Goal: Check status: Check status

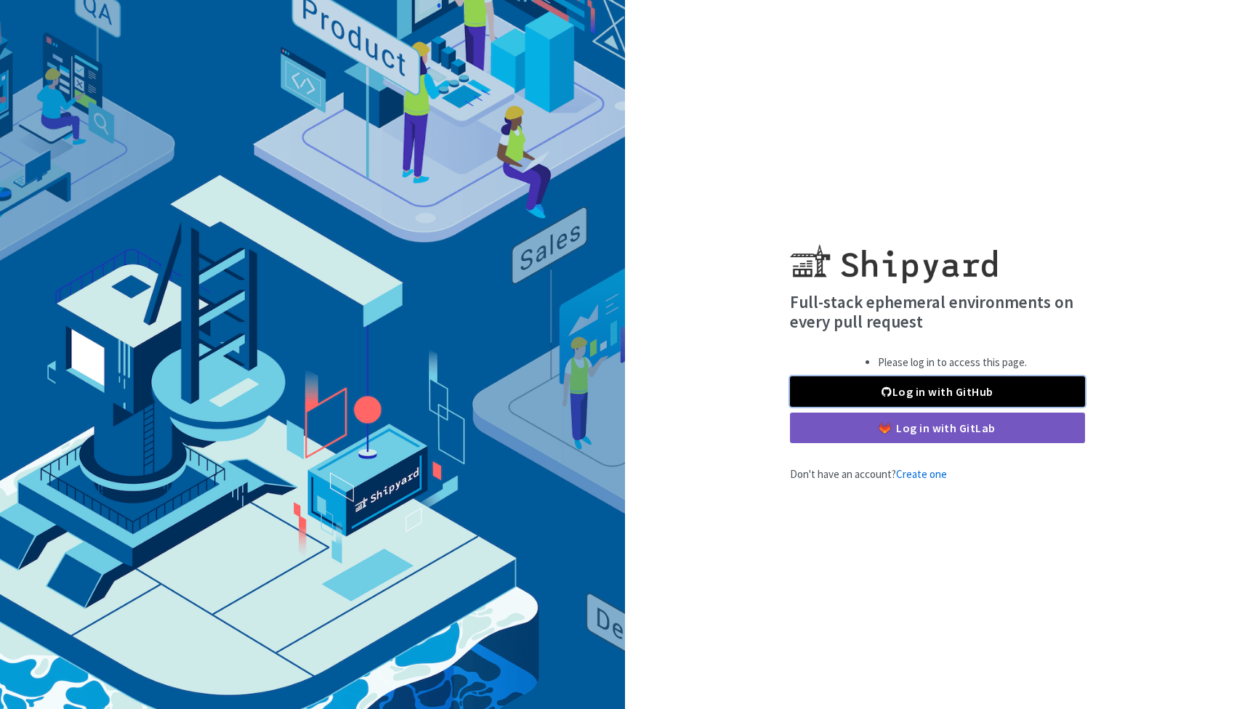
click at [998, 391] on link "Log in with GitHub" at bounding box center [937, 391] width 295 height 31
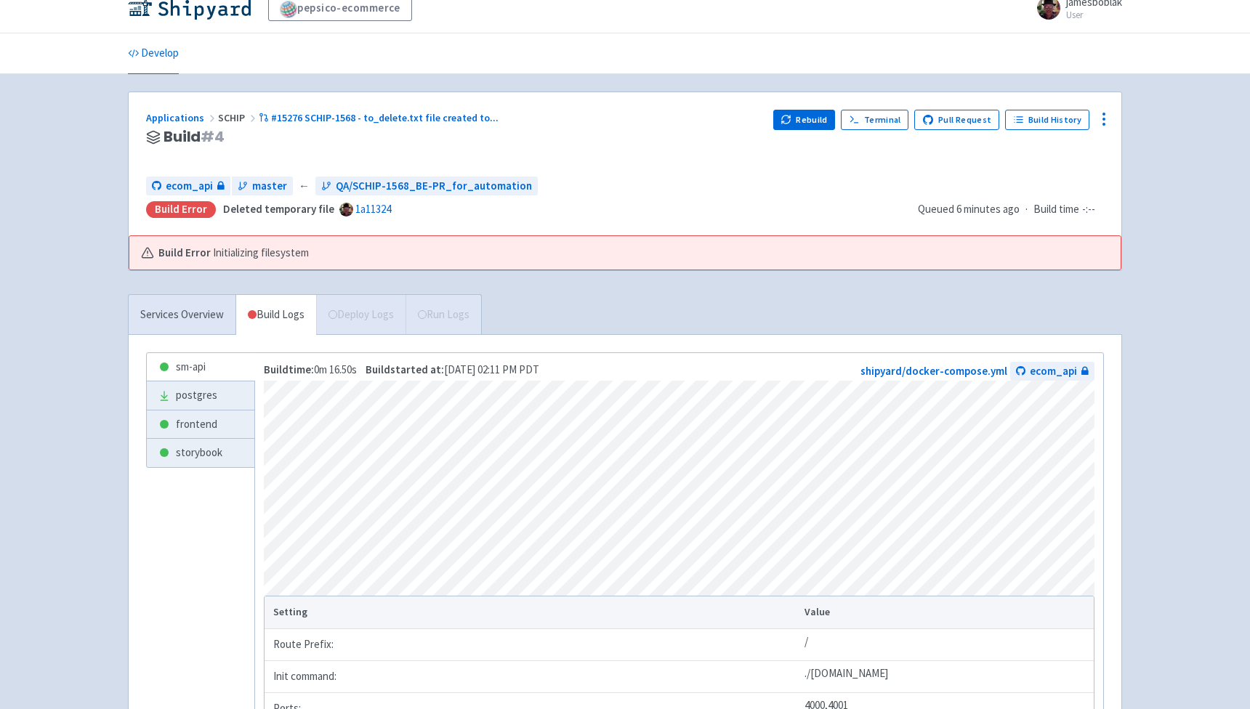
scroll to position [16, 0]
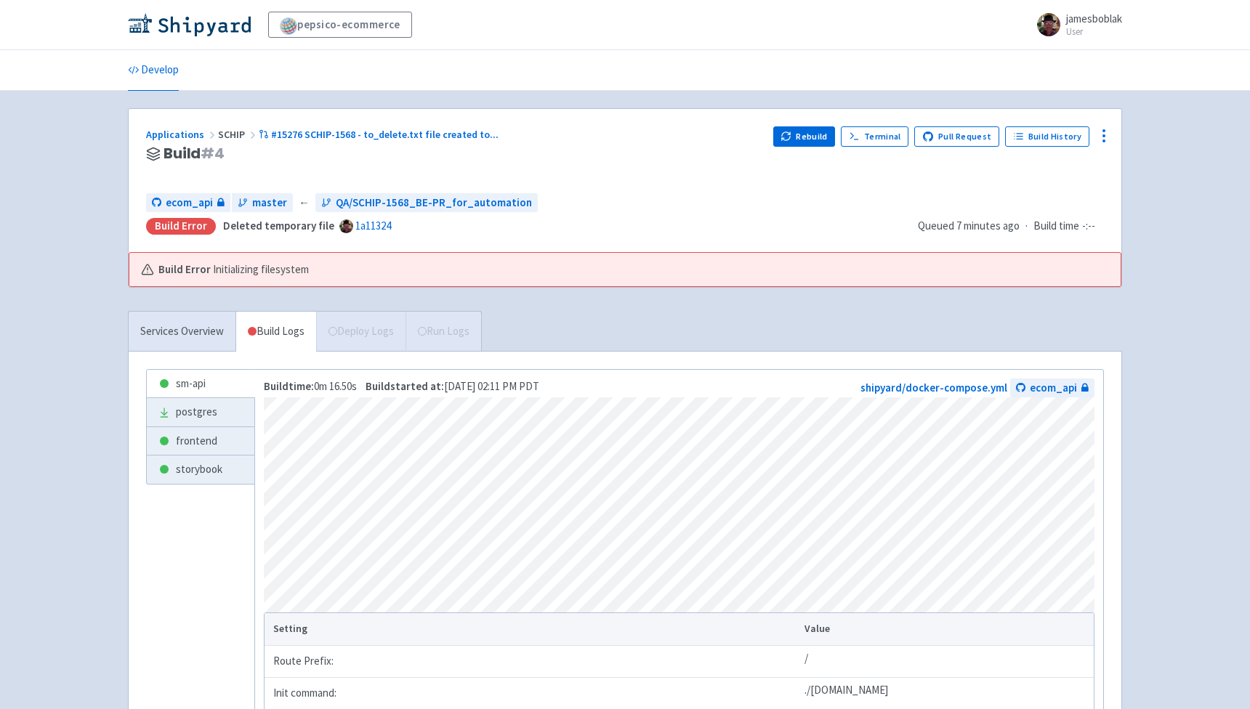
click at [219, 270] on span "Initializing filesystem" at bounding box center [261, 270] width 96 height 17
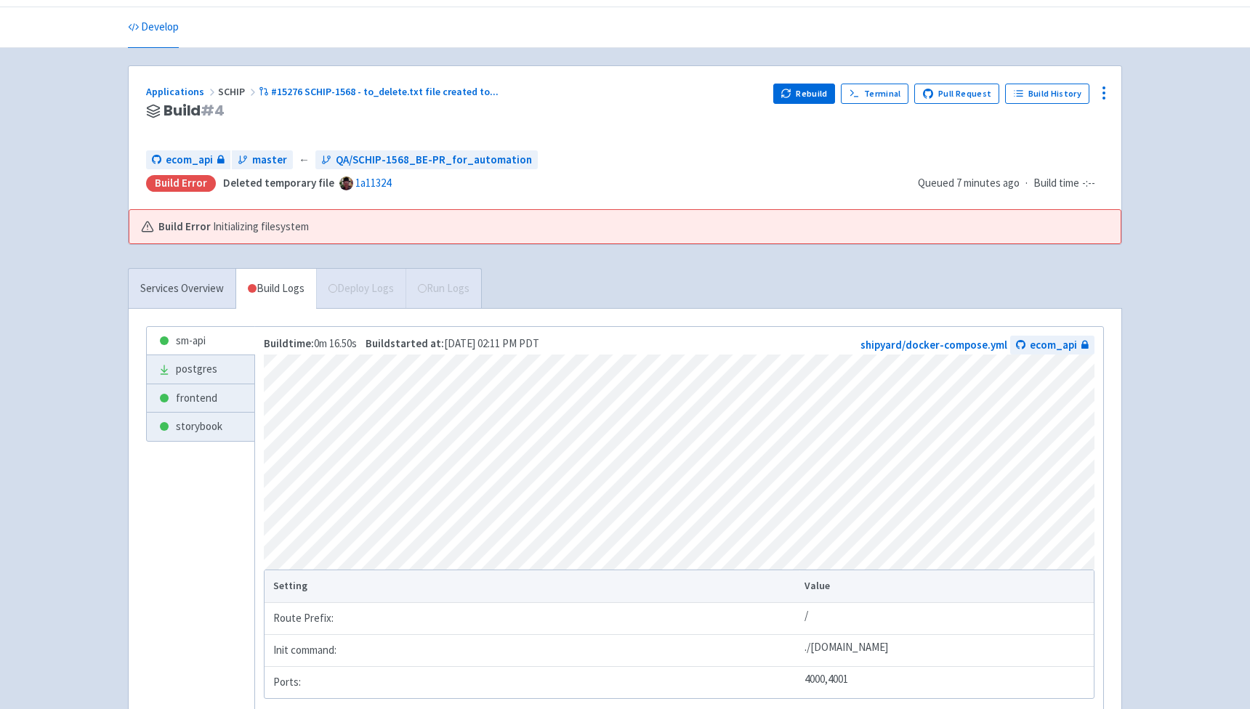
scroll to position [49, 0]
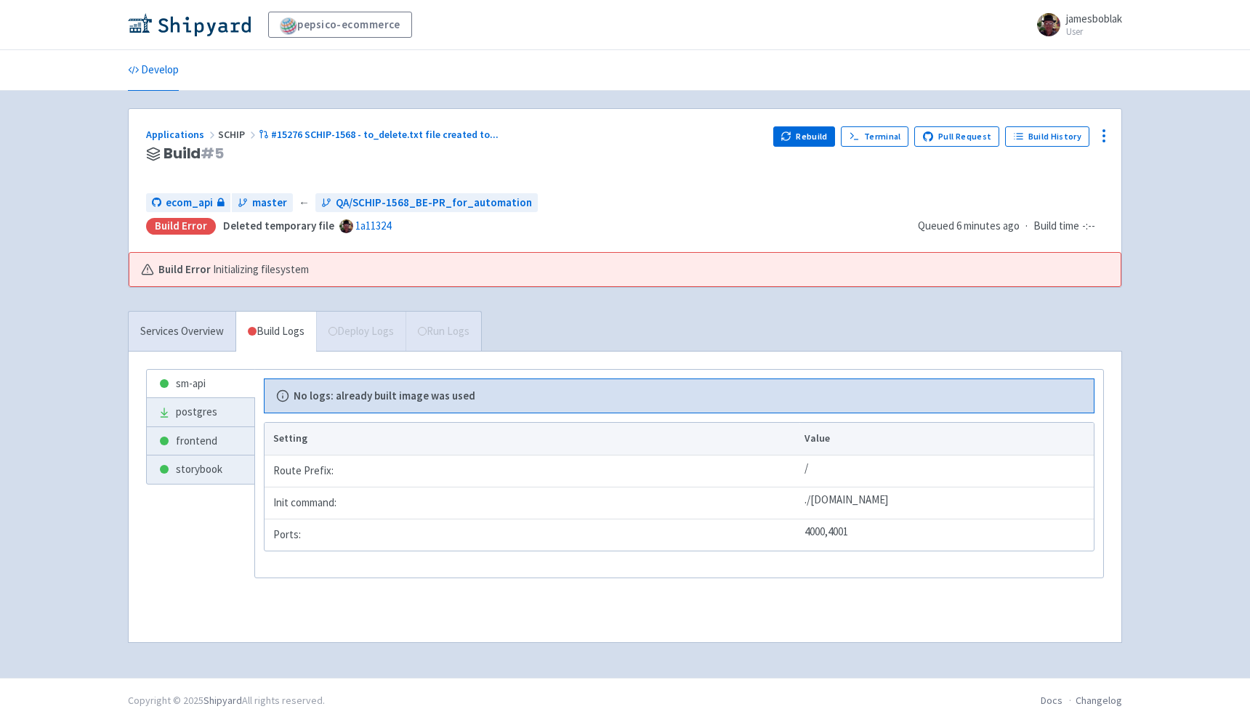
click at [400, 395] on b "No logs: already built image was used" at bounding box center [385, 396] width 182 height 17
click at [378, 334] on div "Services Overview Build Logs Deploy Logs Run Logs" at bounding box center [305, 331] width 354 height 40
click at [175, 331] on link "Services Overview" at bounding box center [182, 332] width 107 height 40
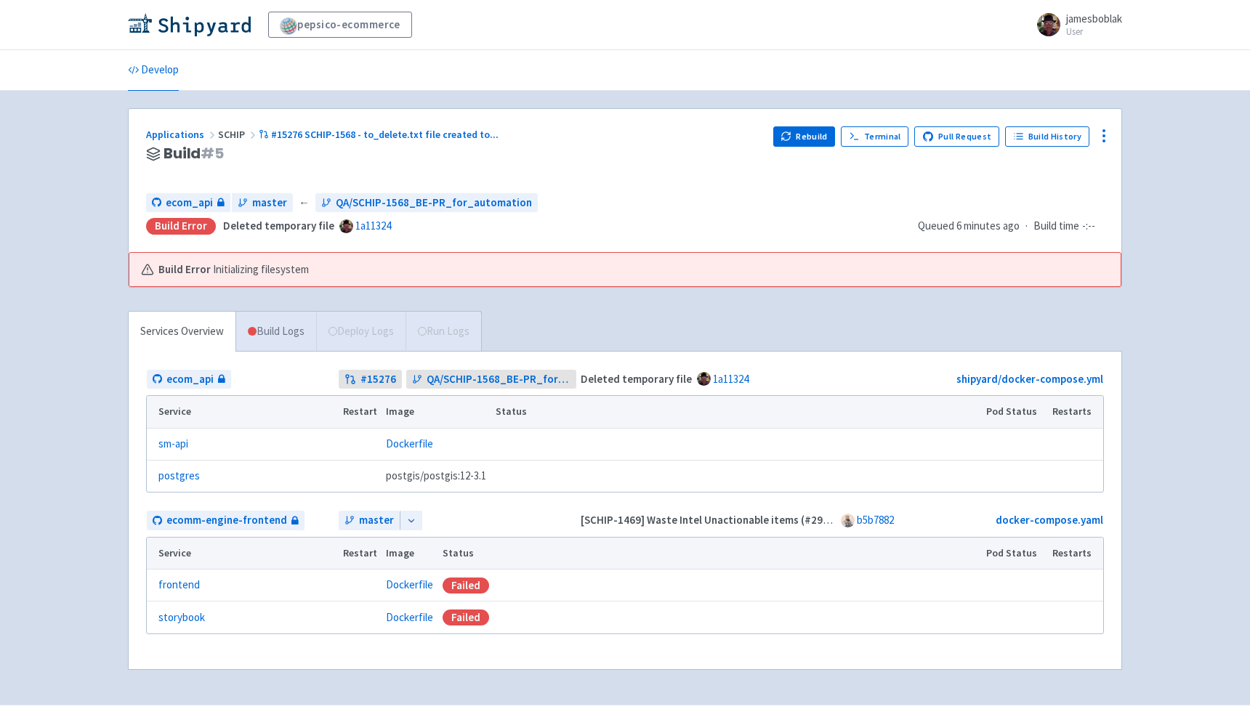
click at [284, 336] on link "Build Logs" at bounding box center [276, 332] width 80 height 40
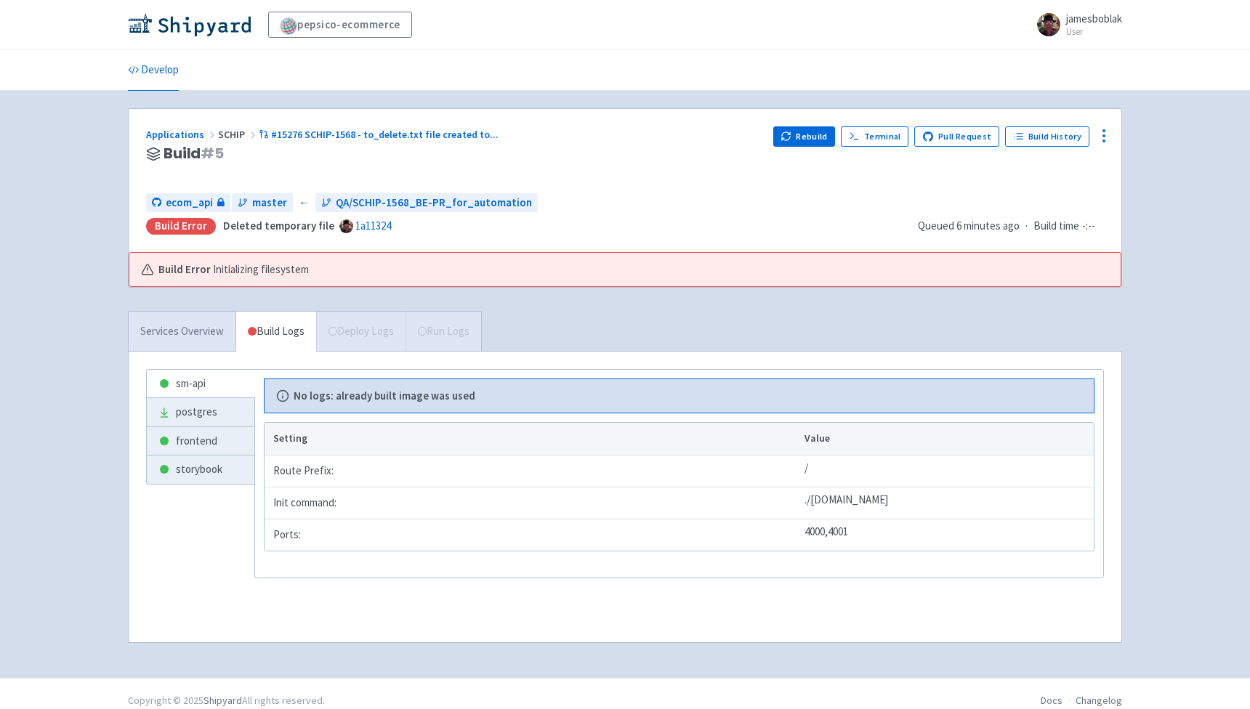
click at [217, 339] on link "Services Overview" at bounding box center [182, 332] width 107 height 40
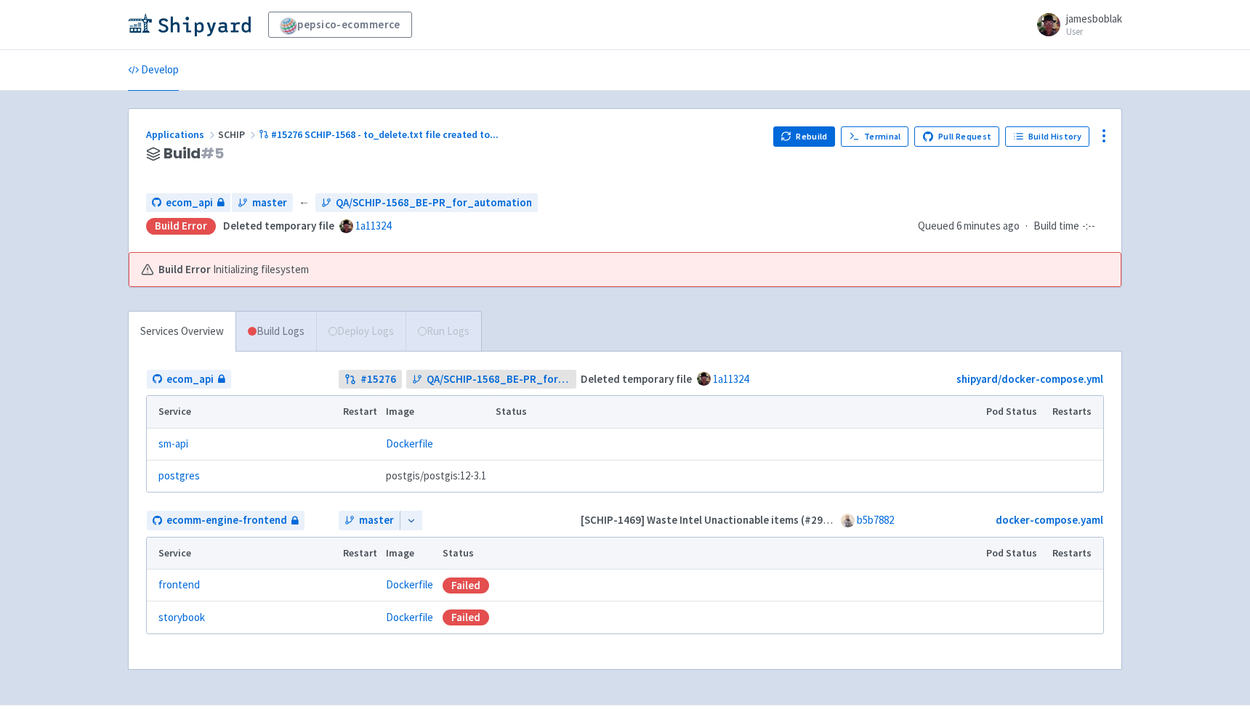
click at [284, 329] on link "Build Logs" at bounding box center [276, 332] width 80 height 40
